Goal: Information Seeking & Learning: Learn about a topic

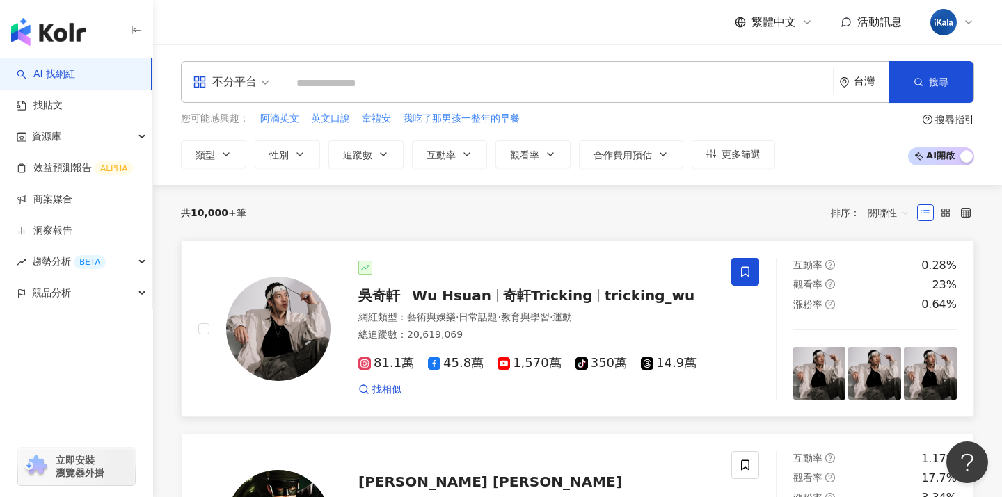
click at [517, 282] on div "[PERSON_NAME][PERSON_NAME] Hsuan 奇軒Tricking tricking_wu 網紅類型 ： 藝術與娛樂 · 日常話題 · 教…" at bounding box center [522, 329] width 384 height 136
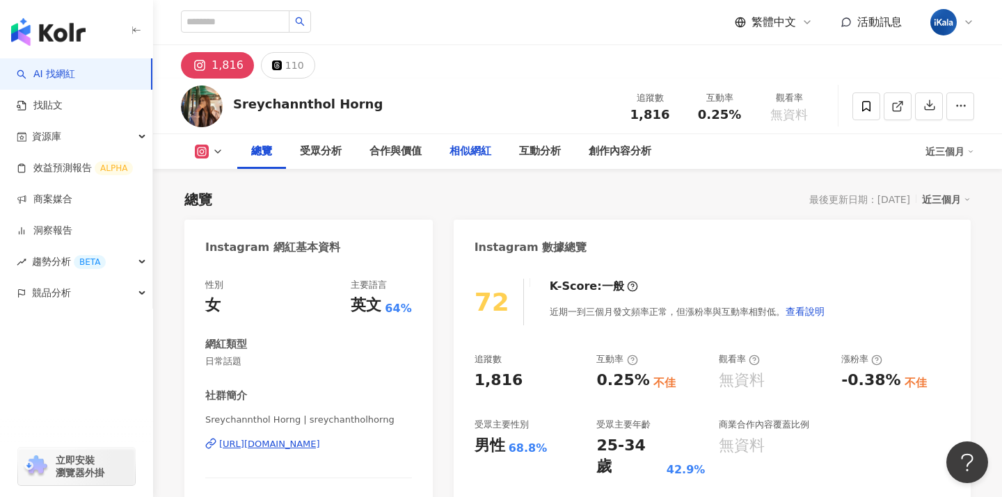
click at [463, 151] on div "相似網紅" at bounding box center [470, 151] width 42 height 17
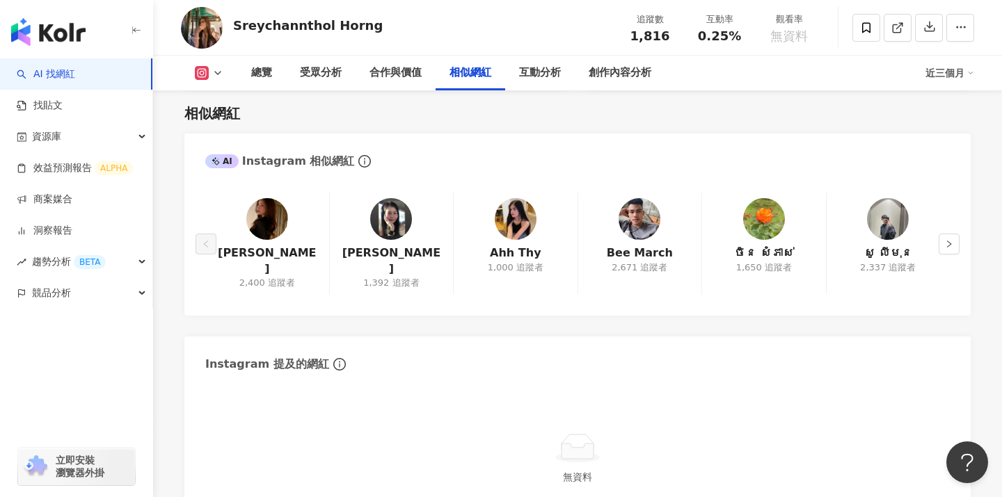
click at [218, 67] on button at bounding box center [209, 73] width 56 height 14
click at [221, 67] on button at bounding box center [209, 73] width 56 height 14
click at [397, 155] on div "AI Instagram 相似網紅" at bounding box center [577, 156] width 786 height 45
click at [204, 25] on img at bounding box center [202, 28] width 42 height 42
click at [216, 74] on icon at bounding box center [217, 72] width 11 height 11
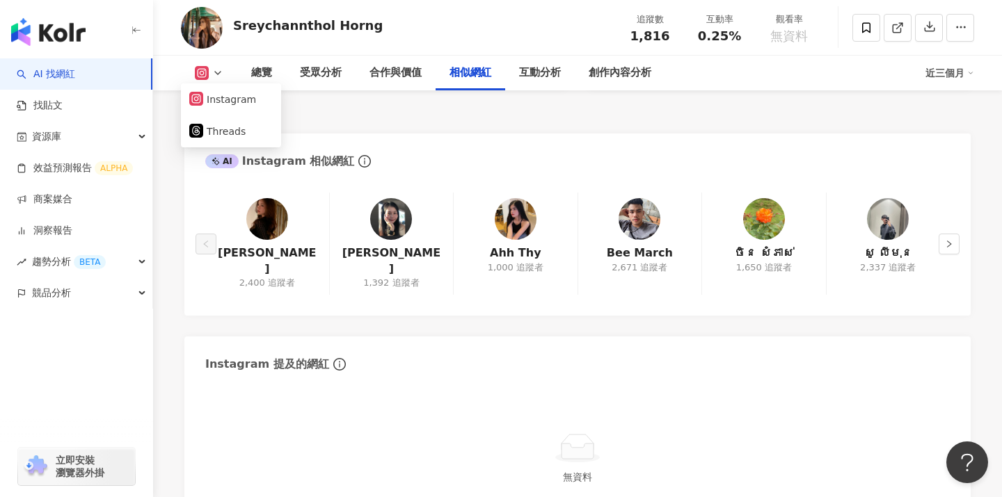
click at [540, 133] on div "相似網紅 AI Instagram 相似網紅 Ruby Kimm 2,400 追蹤者 Chan Trea 1,392 追蹤者 Ahh Thy 1,000 追蹤…" at bounding box center [577, 316] width 786 height 452
